Goal: Navigation & Orientation: Find specific page/section

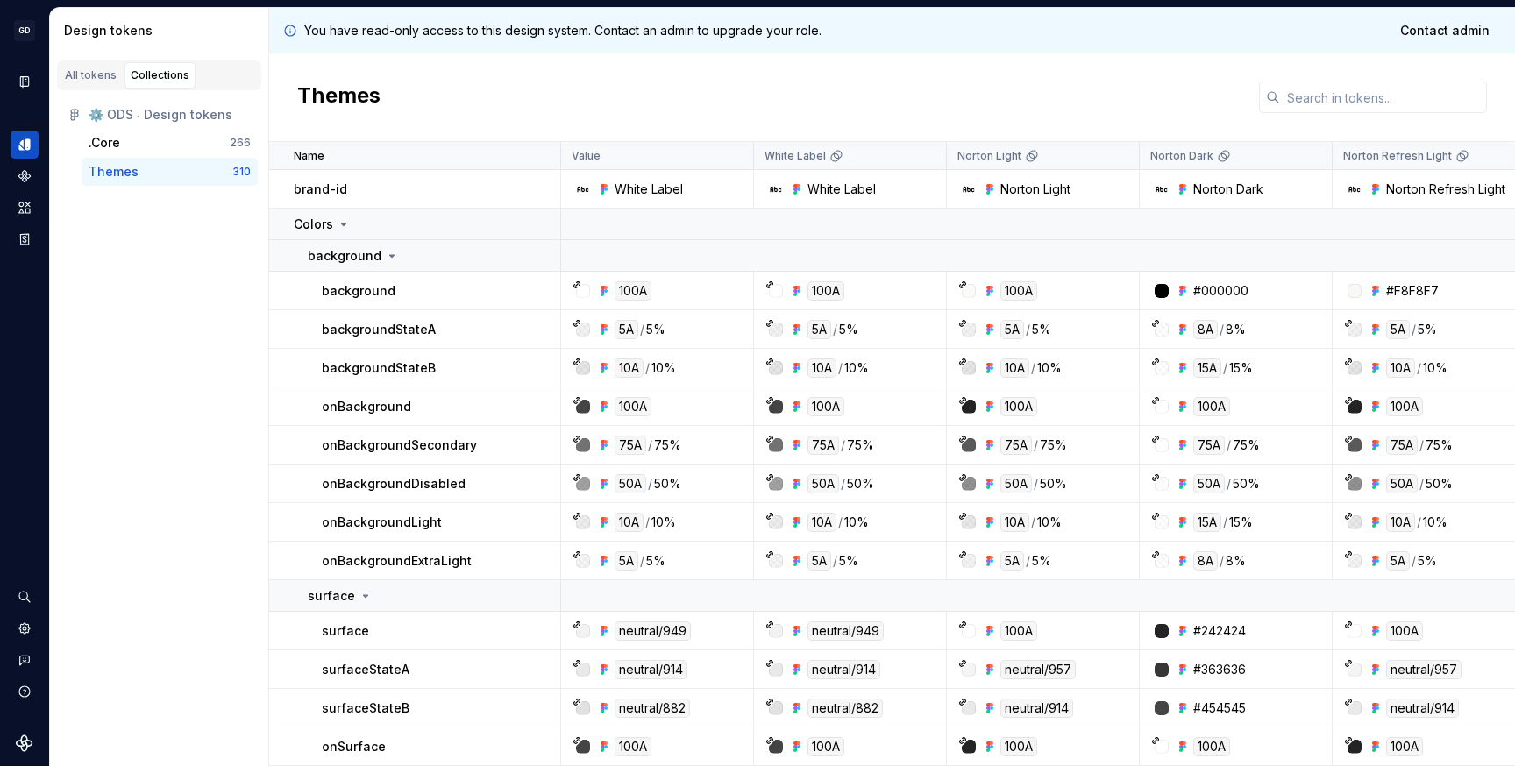
click at [139, 72] on div "Collections" at bounding box center [160, 75] width 59 height 14
click at [85, 75] on div "All tokens" at bounding box center [91, 75] width 52 height 14
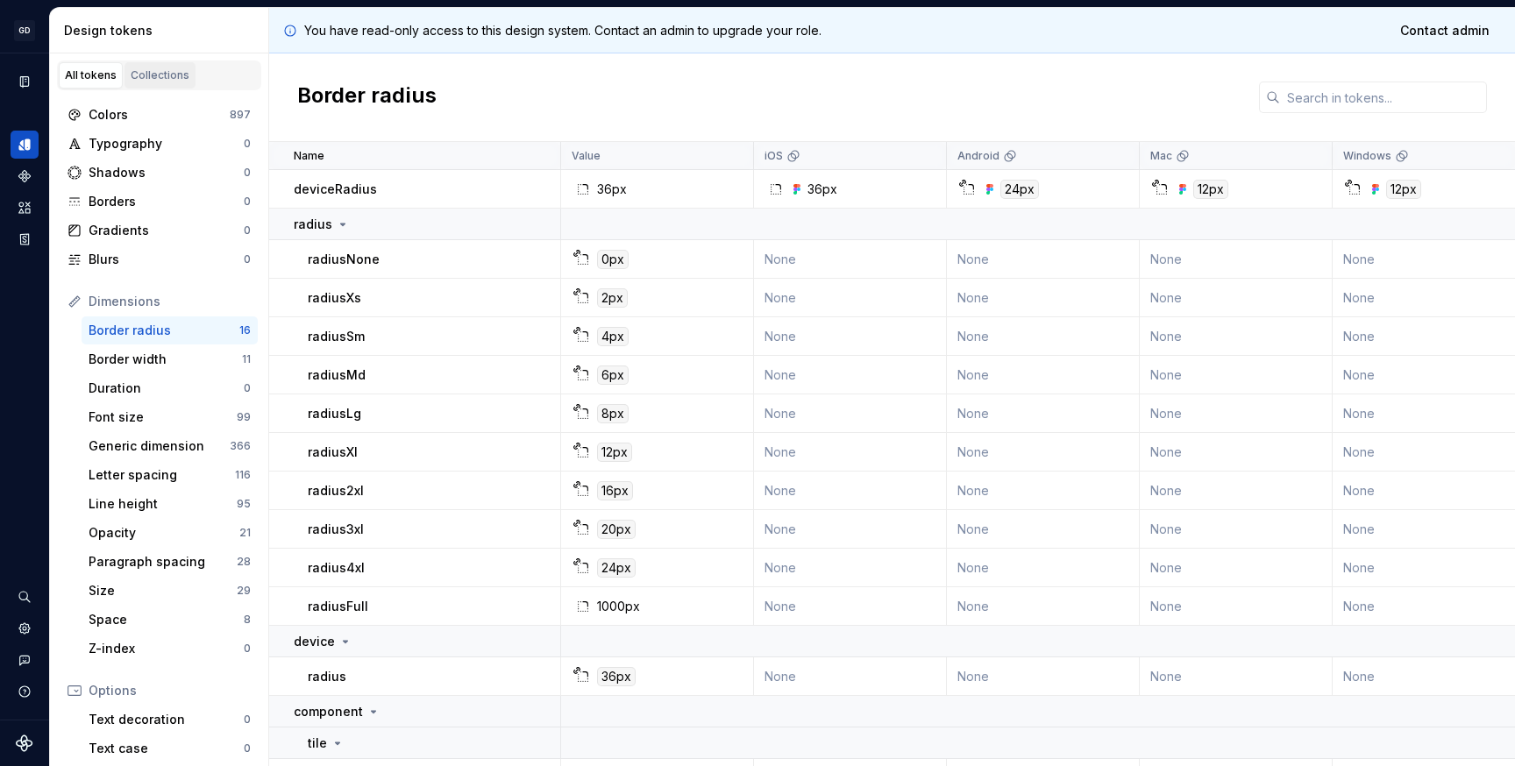
click at [155, 76] on div "Collections" at bounding box center [160, 75] width 59 height 14
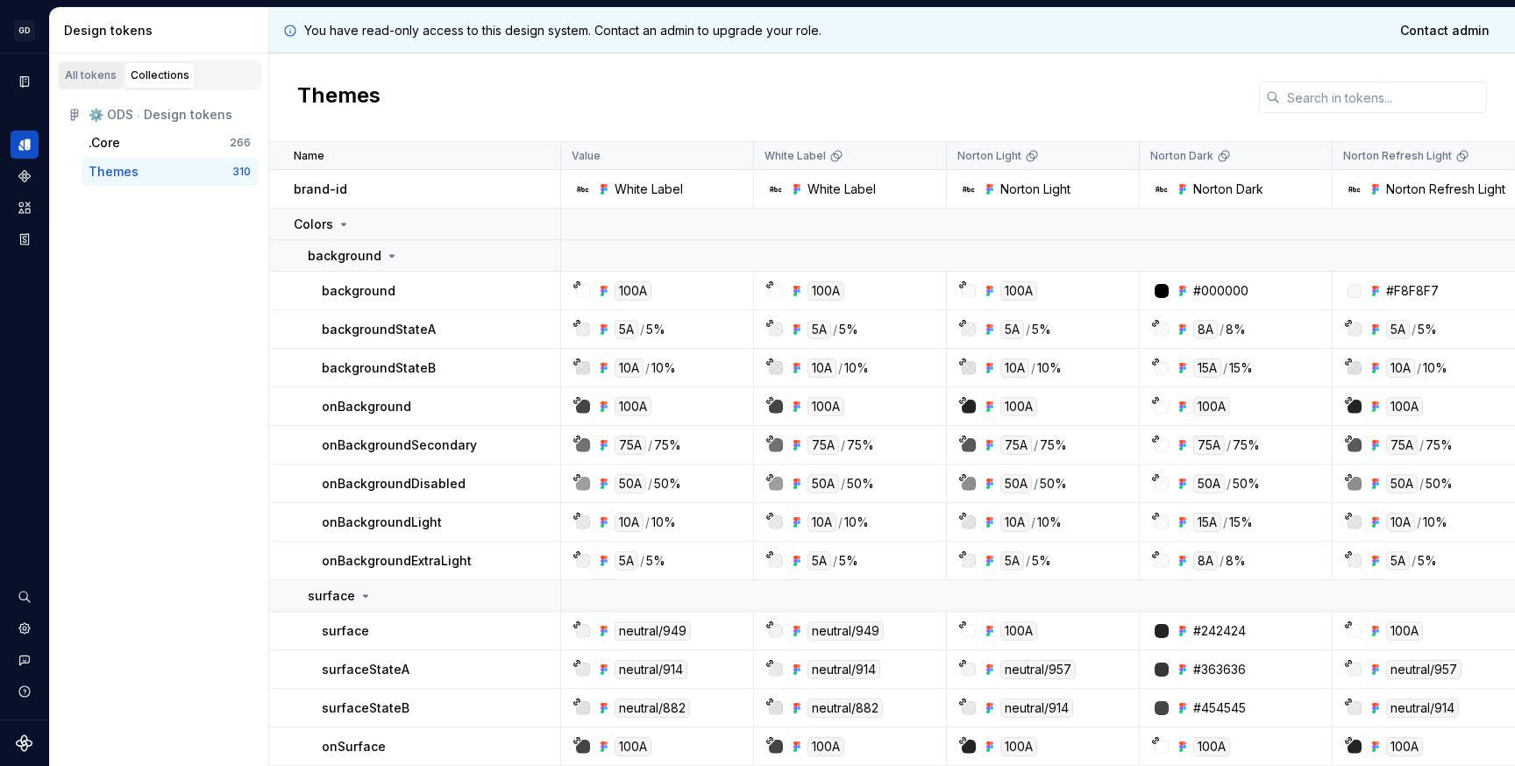
click at [88, 80] on div "All tokens" at bounding box center [91, 75] width 52 height 14
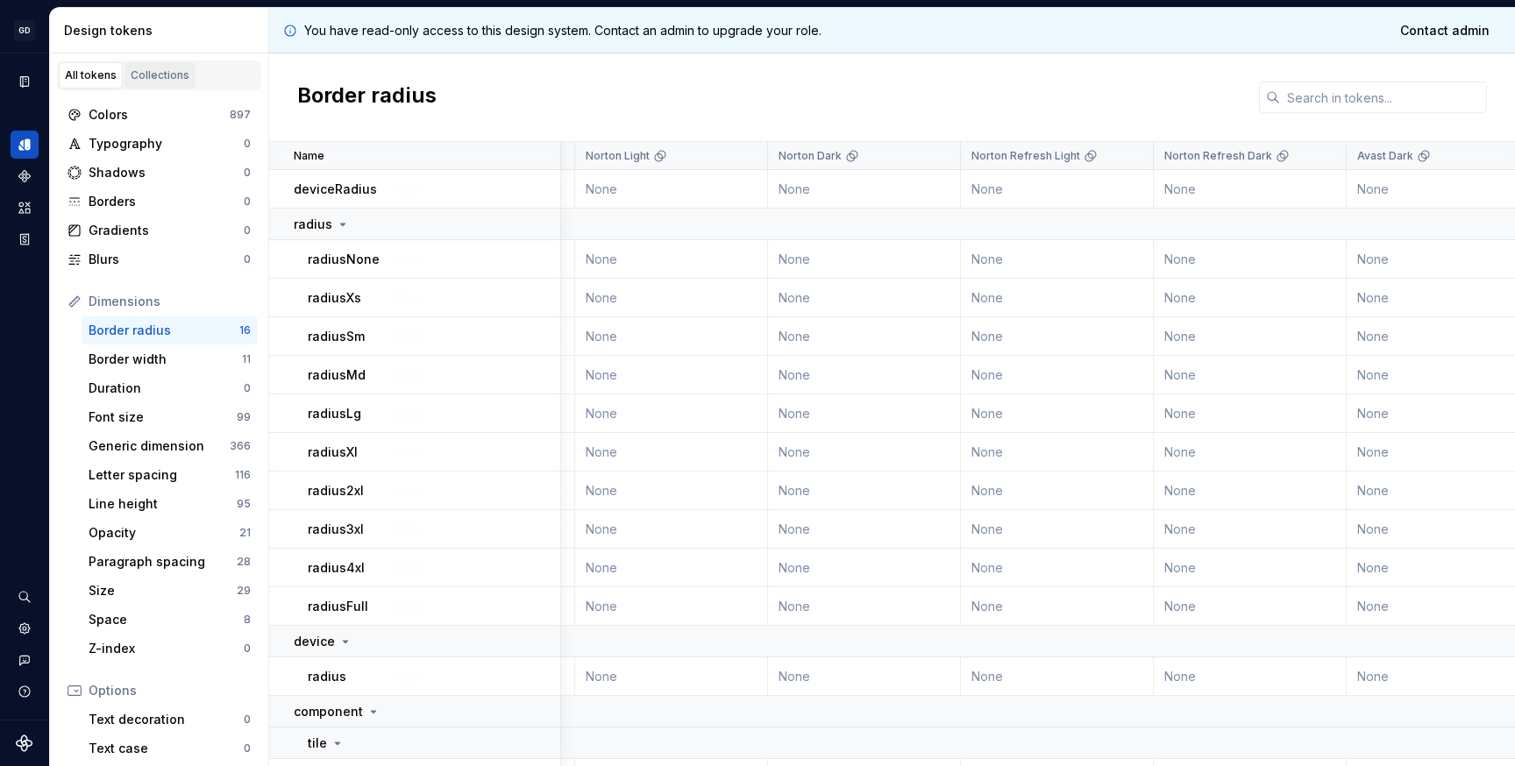
click at [152, 82] on div "Collections" at bounding box center [160, 75] width 59 height 14
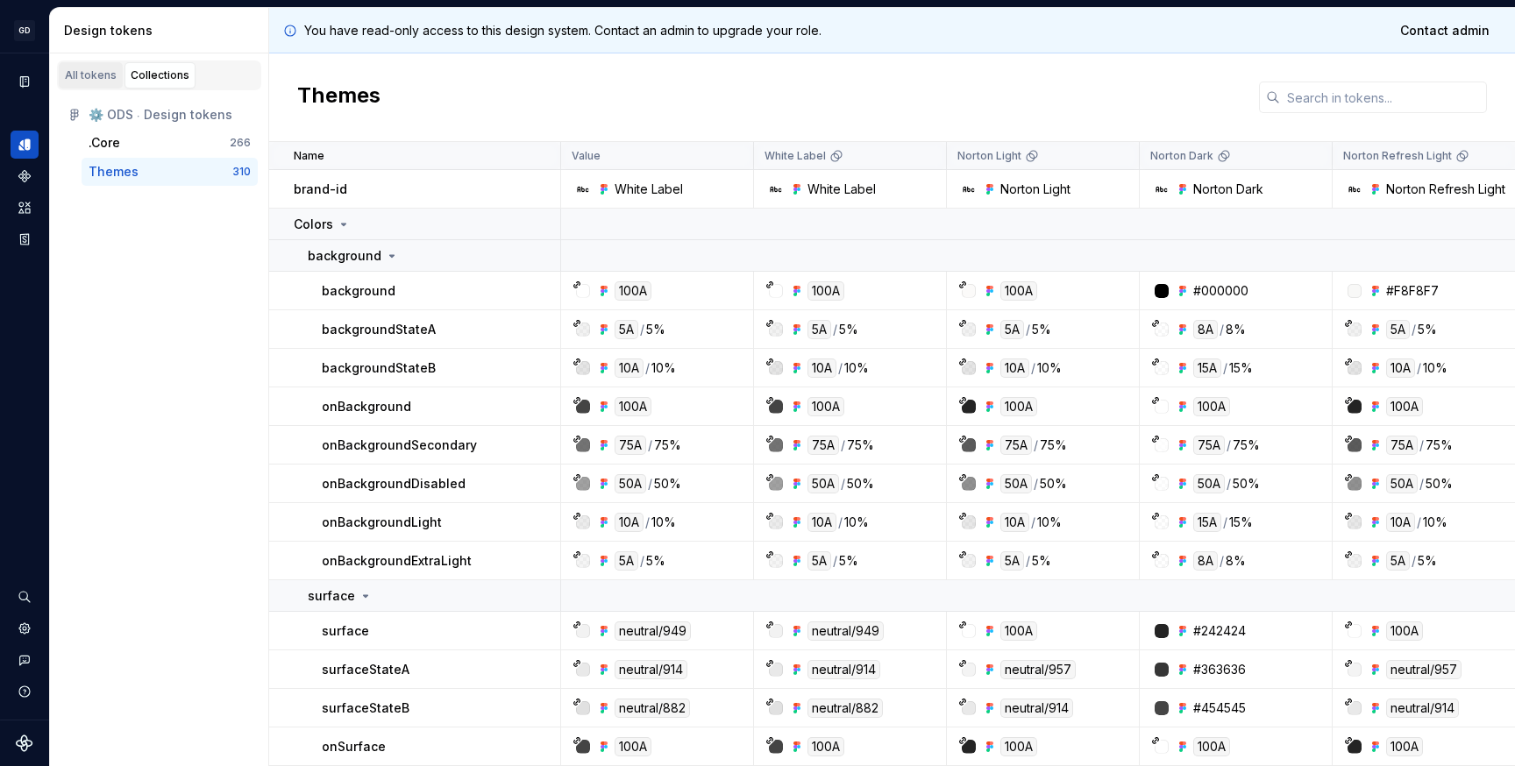
click at [81, 74] on div "All tokens" at bounding box center [91, 75] width 52 height 14
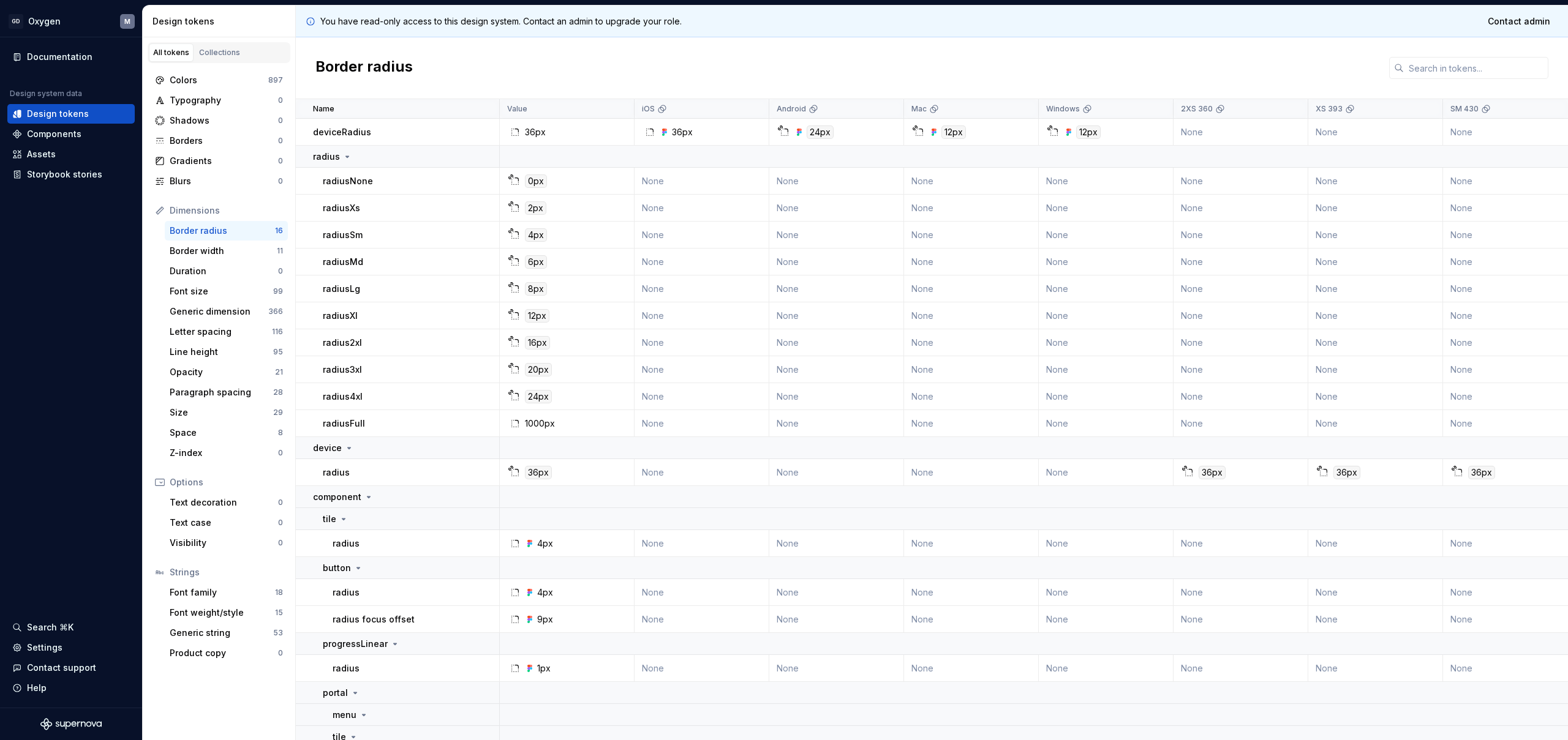
click at [736, 63] on div "Border radius" at bounding box center [932, 68] width 1272 height 62
